Goal: Use online tool/utility: Use online tool/utility

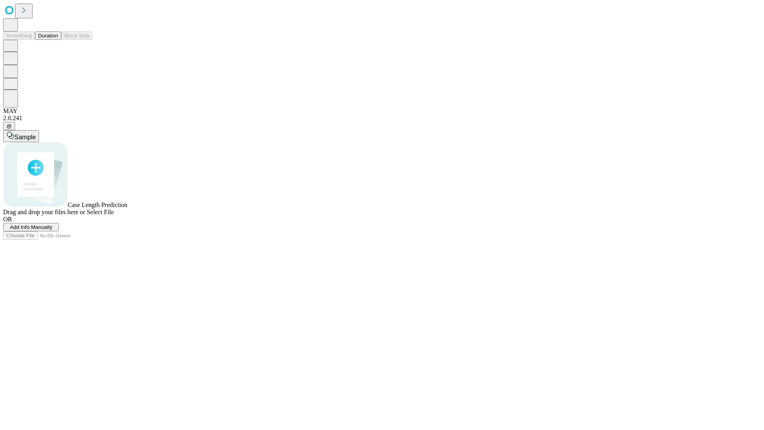
click at [58, 40] on button "Duration" at bounding box center [48, 35] width 26 height 8
click at [53, 230] on span "Add Info Manually" at bounding box center [31, 227] width 43 height 6
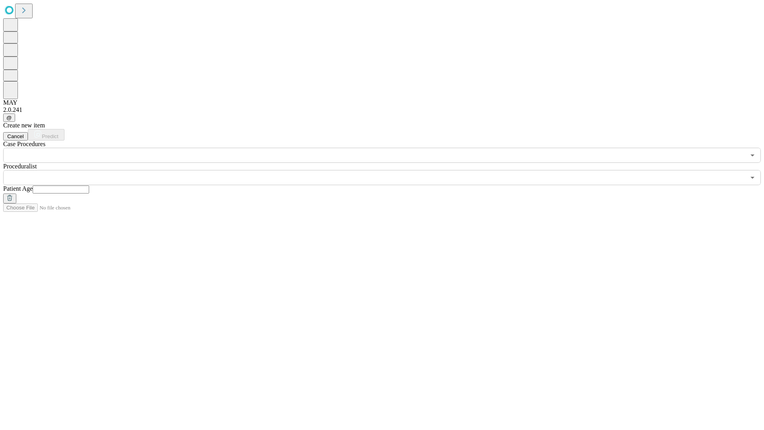
click at [89, 185] on input "text" at bounding box center [61, 189] width 57 height 8
type input "**"
click at [388, 170] on input "text" at bounding box center [374, 177] width 742 height 15
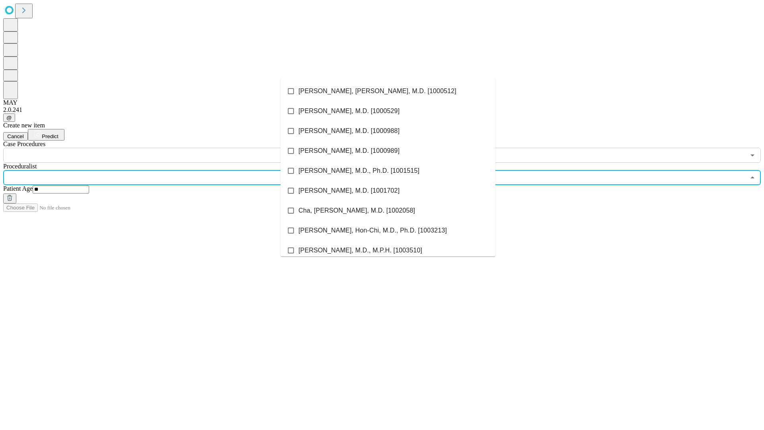
click at [388, 91] on li "[PERSON_NAME], [PERSON_NAME], M.D. [1000512]" at bounding box center [388, 91] width 215 height 20
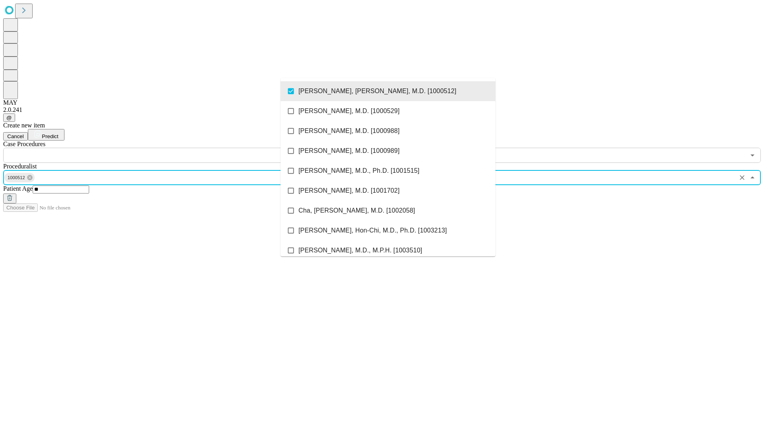
click at [167, 148] on input "text" at bounding box center [374, 155] width 742 height 15
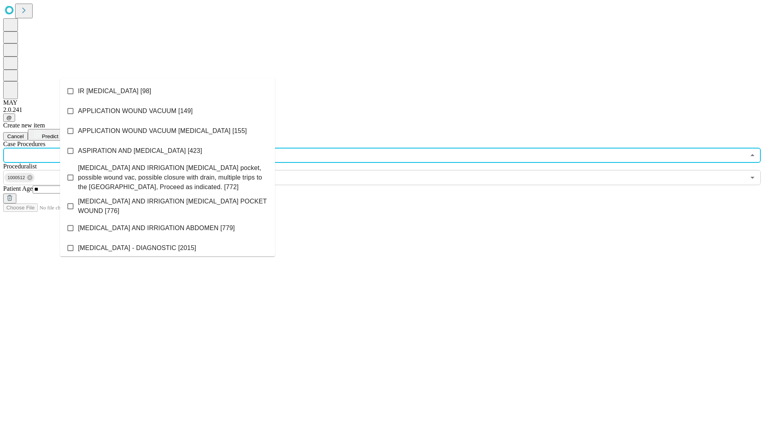
click at [168, 91] on li "IR [MEDICAL_DATA] [98]" at bounding box center [167, 91] width 215 height 20
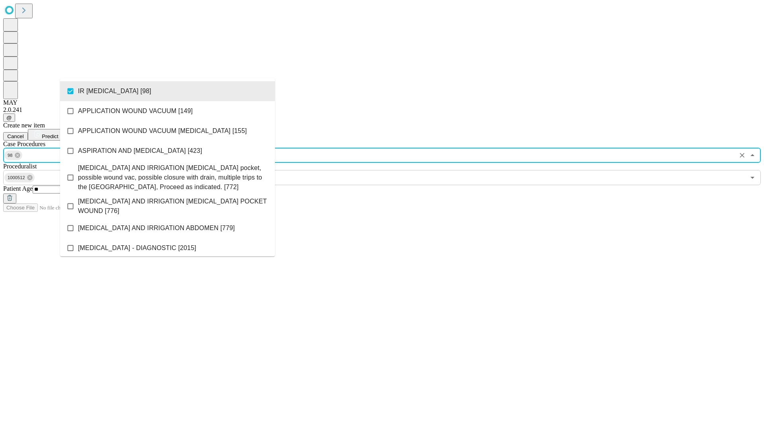
click at [58, 133] on span "Predict" at bounding box center [50, 136] width 16 height 6
